Goal: Information Seeking & Learning: Learn about a topic

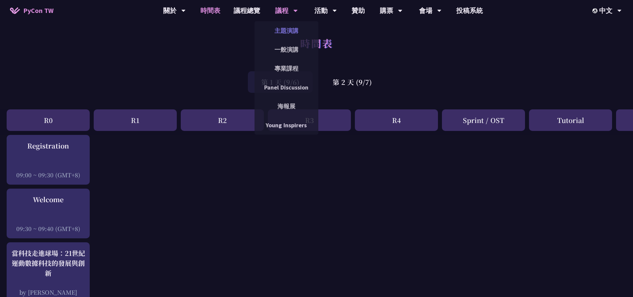
click at [287, 32] on link "主題演講" at bounding box center [286, 31] width 64 height 16
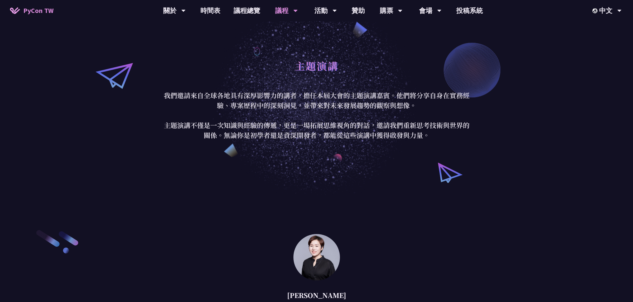
click at [289, 8] on div "議程" at bounding box center [286, 10] width 23 height 21
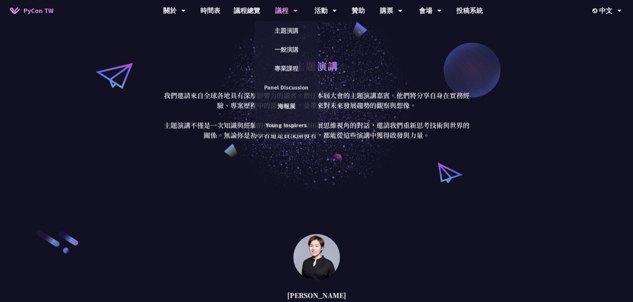
click at [284, 13] on div "議程" at bounding box center [286, 10] width 23 height 21
click at [281, 48] on link "一般演講" at bounding box center [286, 50] width 64 height 16
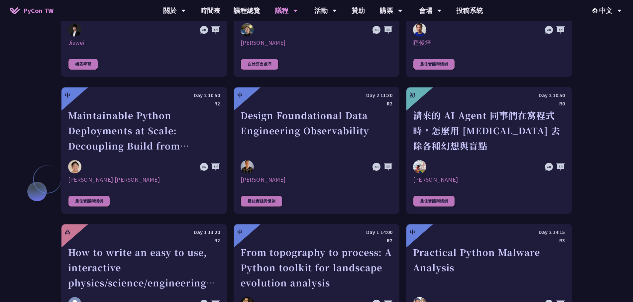
scroll to position [1550, 0]
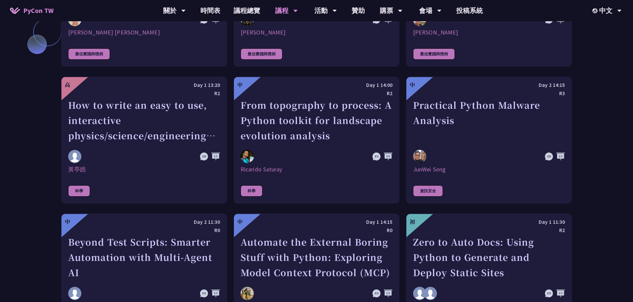
scroll to position [1704, 0]
